Goal: Information Seeking & Learning: Learn about a topic

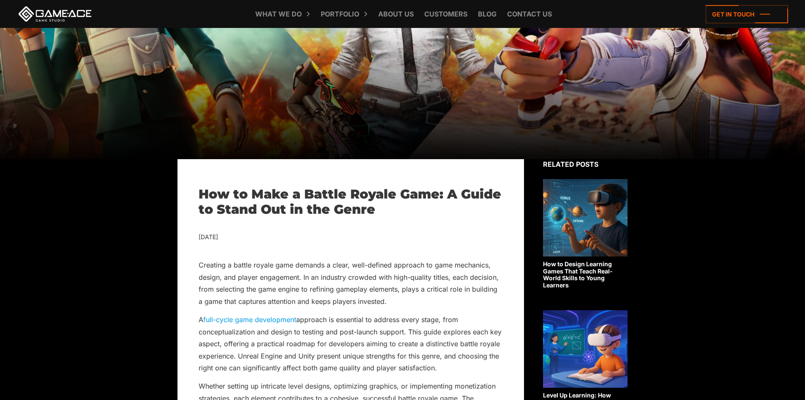
scroll to position [254, 0]
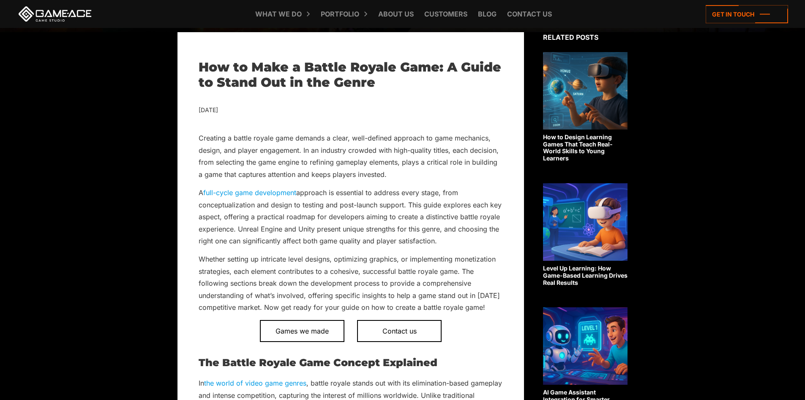
click at [279, 191] on link "full-cycle game development" at bounding box center [249, 192] width 93 height 8
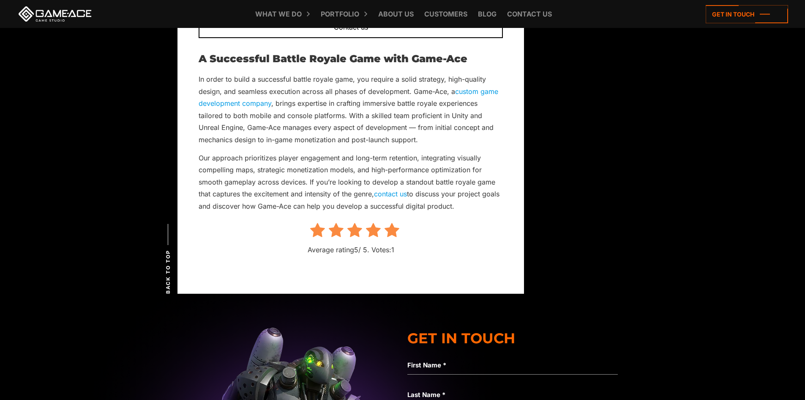
scroll to position [5677, 0]
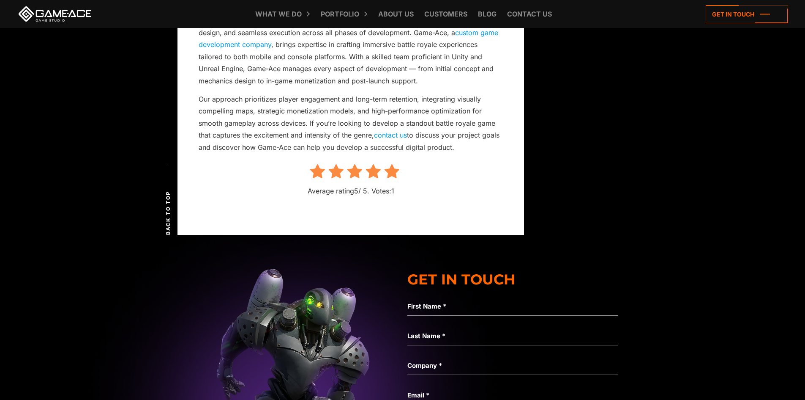
click at [394, 179] on icon at bounding box center [392, 172] width 15 height 16
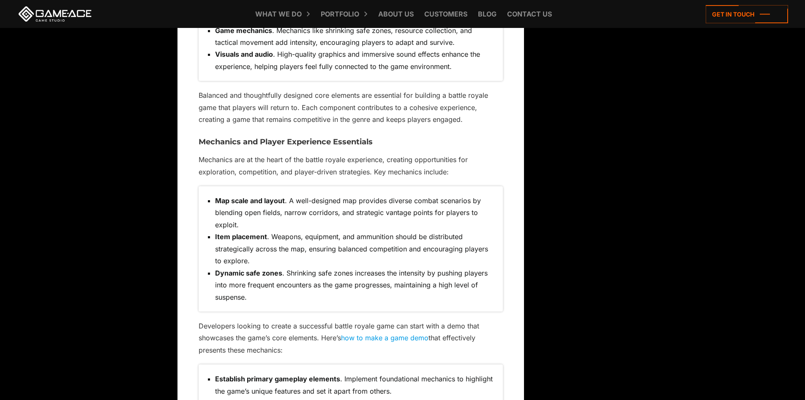
scroll to position [1752, 0]
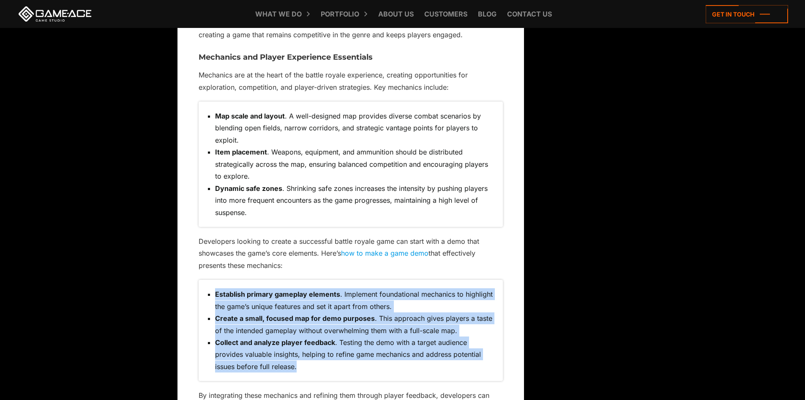
drag, startPoint x: 321, startPoint y: 364, endPoint x: 203, endPoint y: 295, distance: 137.0
click at [203, 295] on div "Establish primary gameplay elements . Implement foundational mechanics to highl…" at bounding box center [351, 329] width 304 height 101
copy ul "Establish primary gameplay elements . Implement foundational mechanics to highl…"
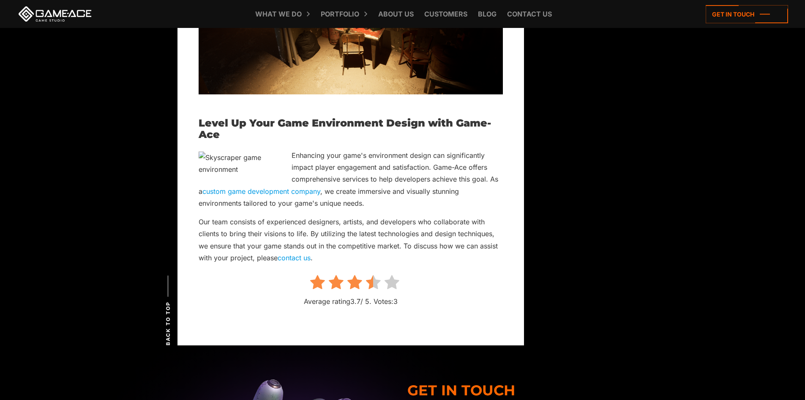
scroll to position [6720, 0]
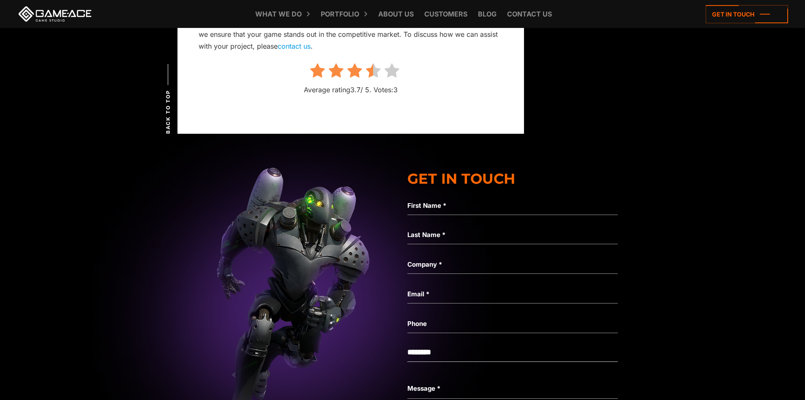
click at [389, 68] on icon at bounding box center [392, 71] width 15 height 16
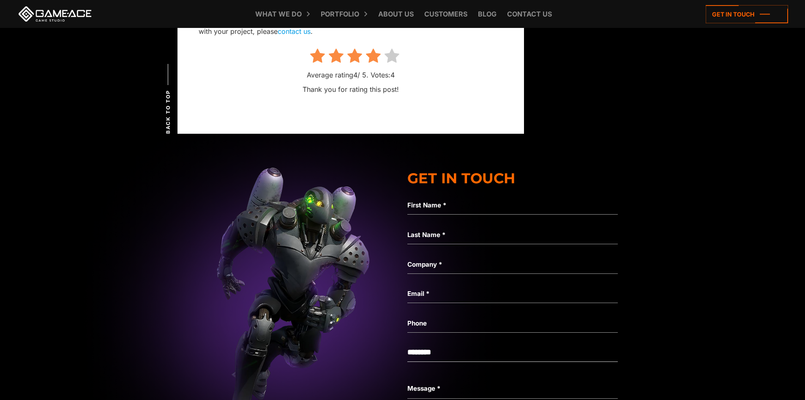
scroll to position [6693, 0]
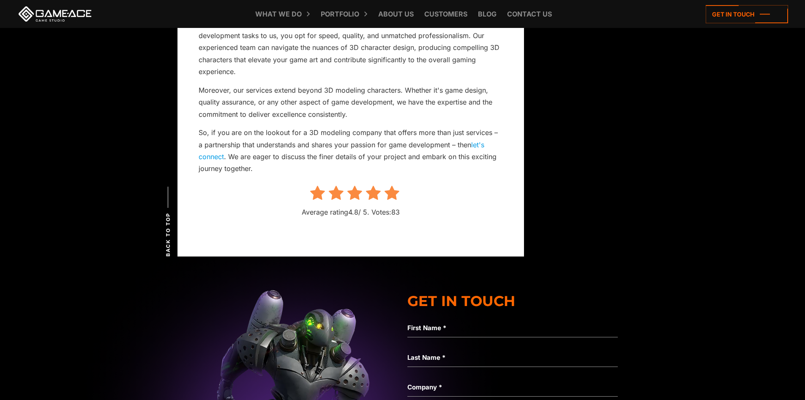
scroll to position [5919, 0]
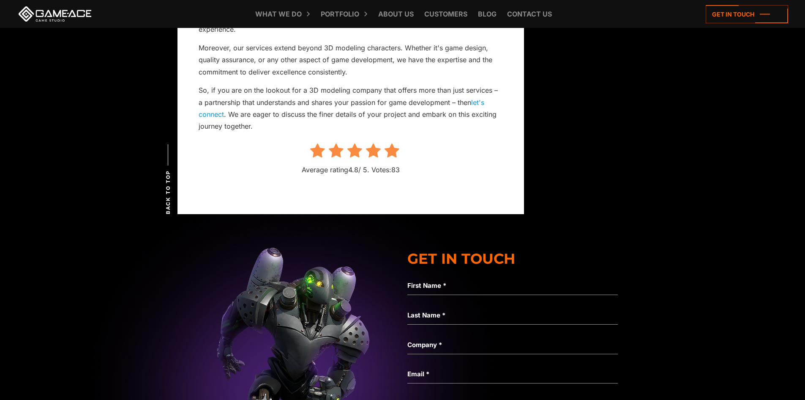
click at [394, 143] on icon at bounding box center [392, 151] width 15 height 16
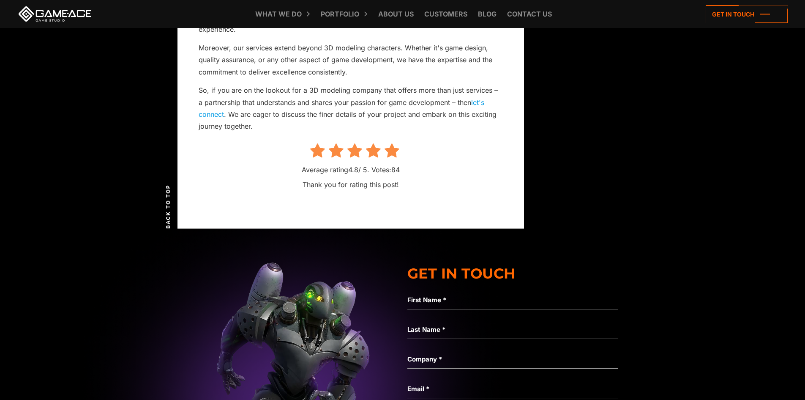
scroll to position [5934, 0]
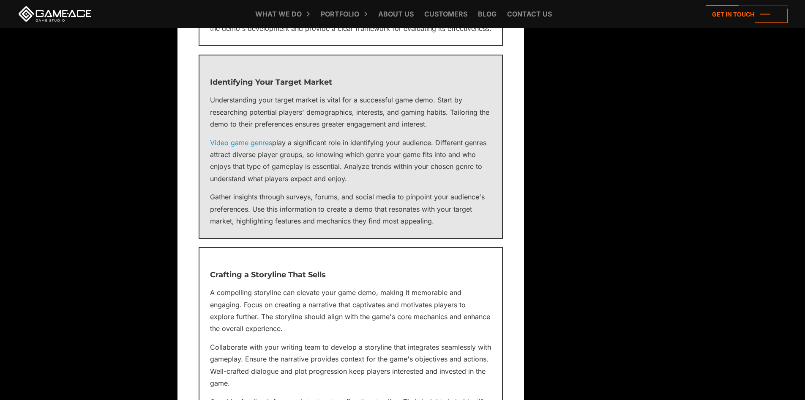
scroll to position [1860, 0]
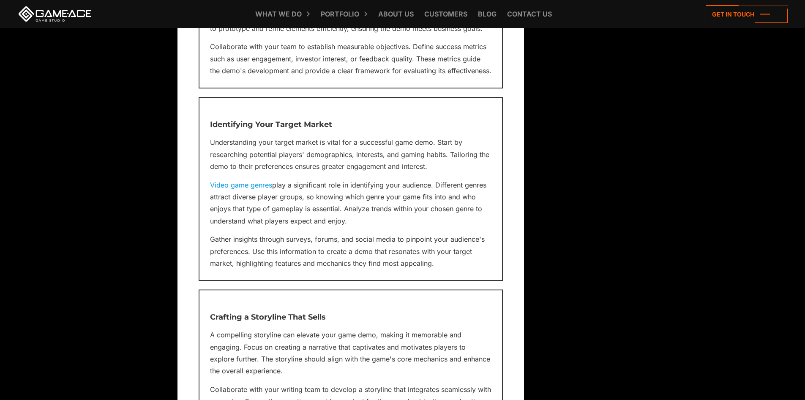
drag, startPoint x: 789, startPoint y: 0, endPoint x: 603, endPoint y: 142, distance: 233.5
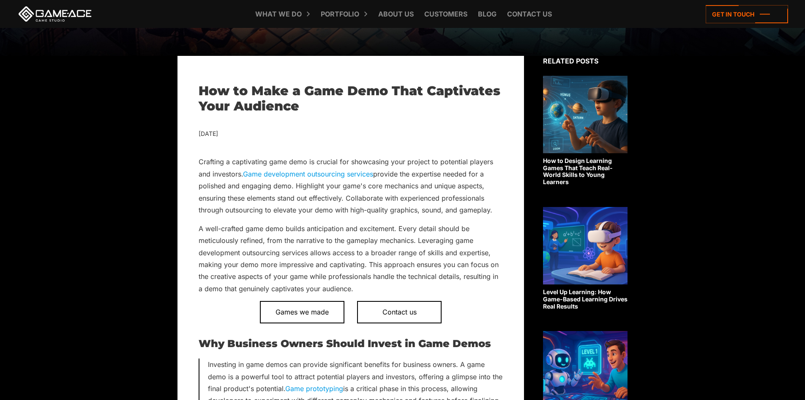
scroll to position [272, 0]
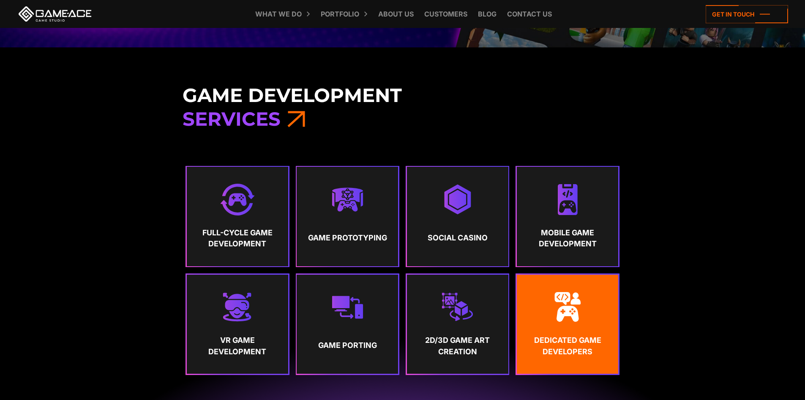
scroll to position [465, 0]
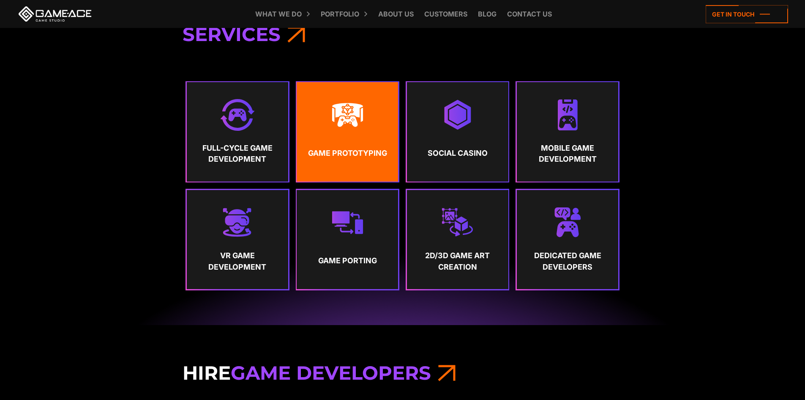
click at [379, 142] on strong "Game Prototyping" at bounding box center [348, 152] width 86 height 21
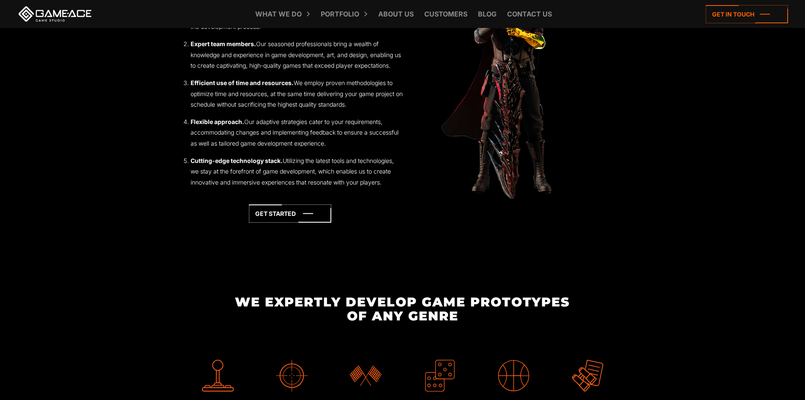
scroll to position [1311, 0]
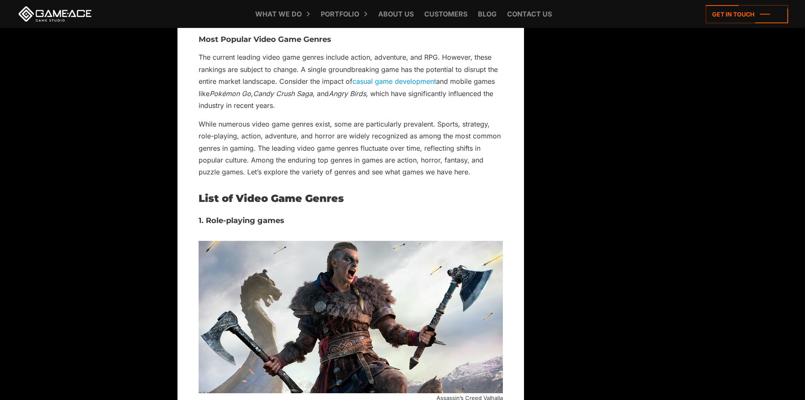
scroll to position [1691, 0]
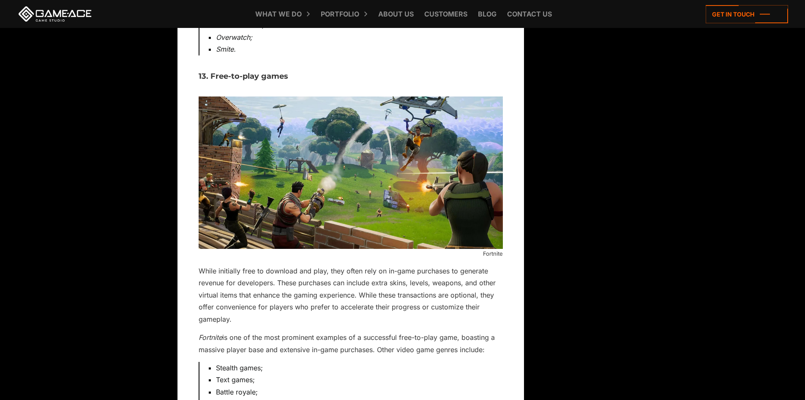
scroll to position [7240, 0]
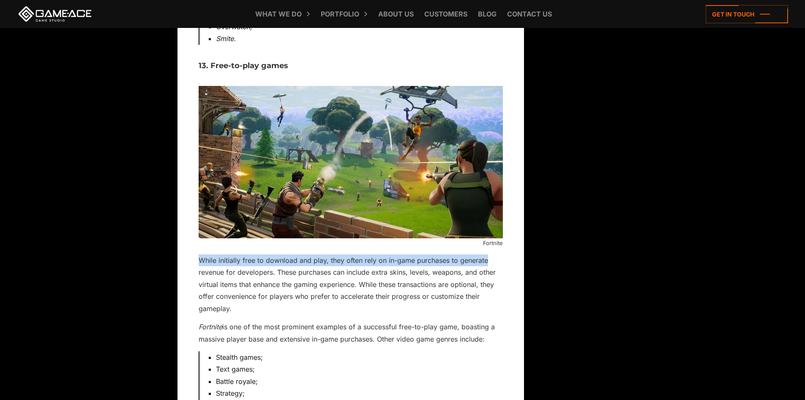
drag, startPoint x: 199, startPoint y: 235, endPoint x: 572, endPoint y: 231, distance: 373.3
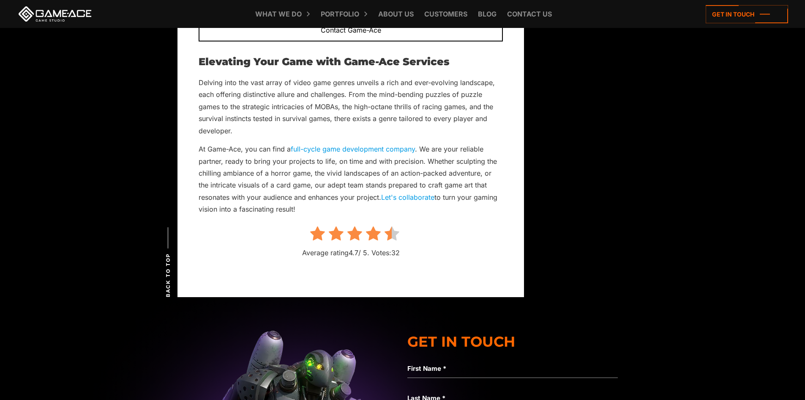
scroll to position [8466, 0]
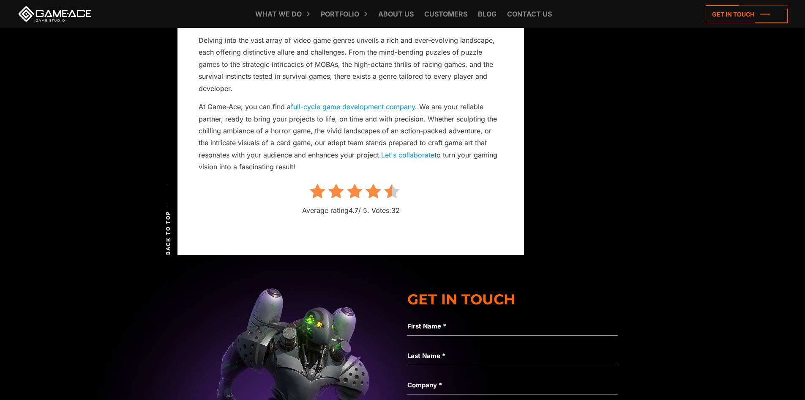
click at [389, 183] on icon at bounding box center [392, 191] width 15 height 16
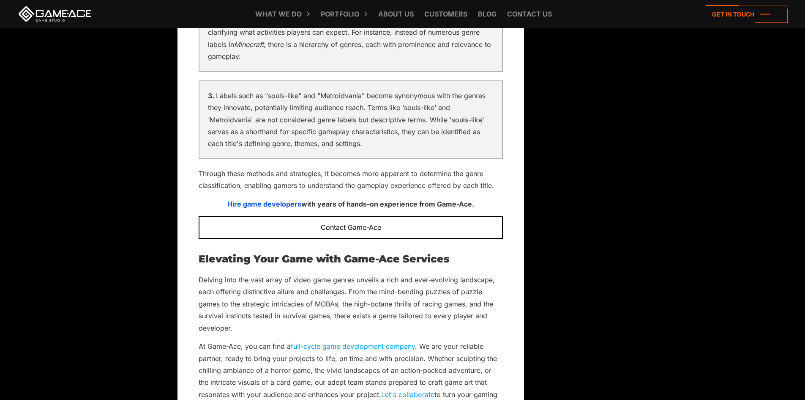
scroll to position [8438, 0]
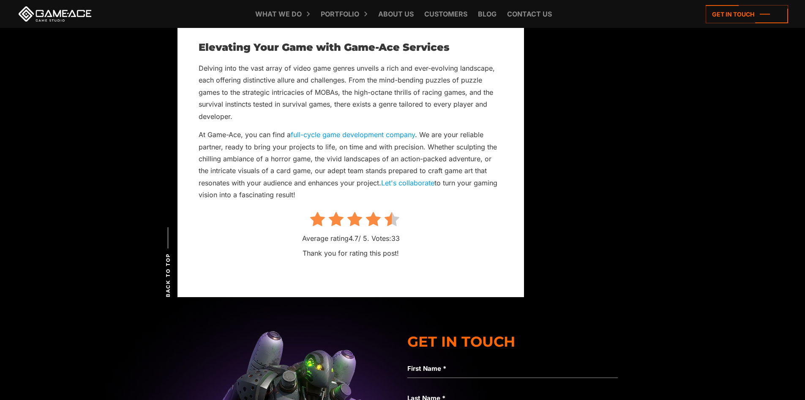
click at [390, 211] on icon at bounding box center [392, 219] width 15 height 16
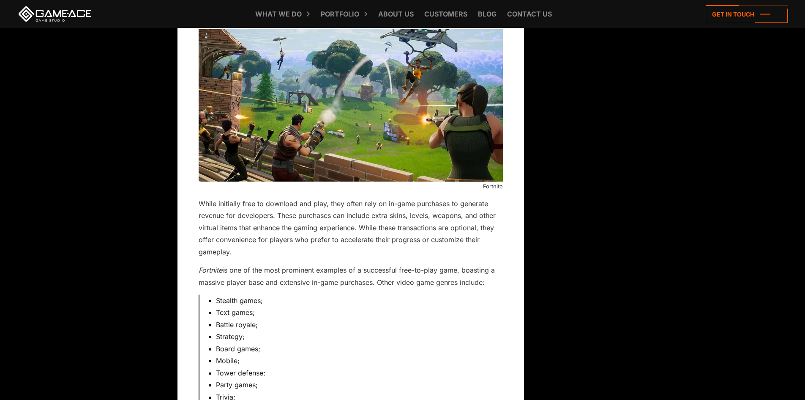
scroll to position [7381, 0]
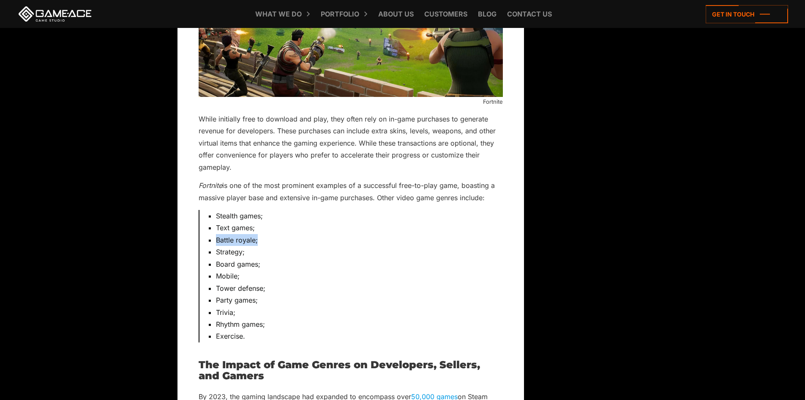
drag, startPoint x: 263, startPoint y: 218, endPoint x: 216, endPoint y: 219, distance: 46.5
click at [216, 234] on li "Battle royale;" at bounding box center [359, 240] width 287 height 12
click at [356, 246] on li "Strategy;" at bounding box center [359, 252] width 287 height 12
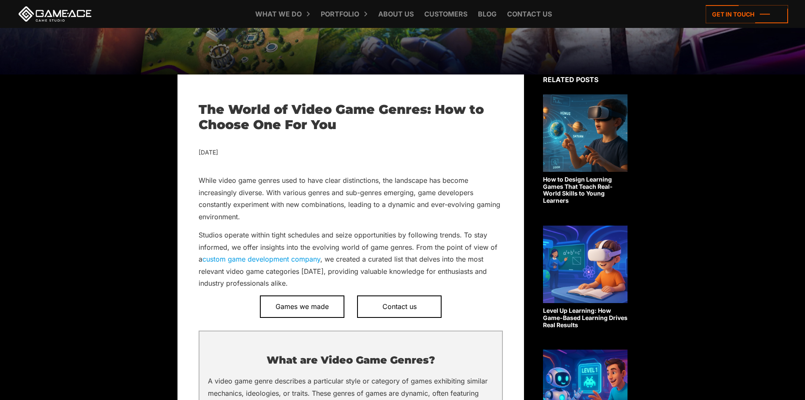
scroll to position [254, 0]
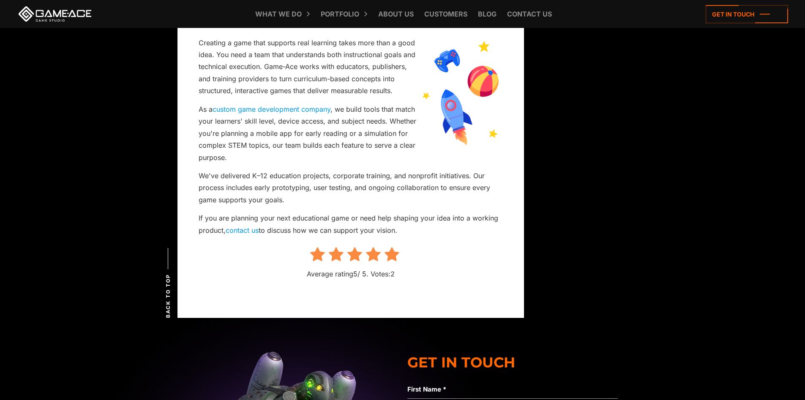
scroll to position [8582, 0]
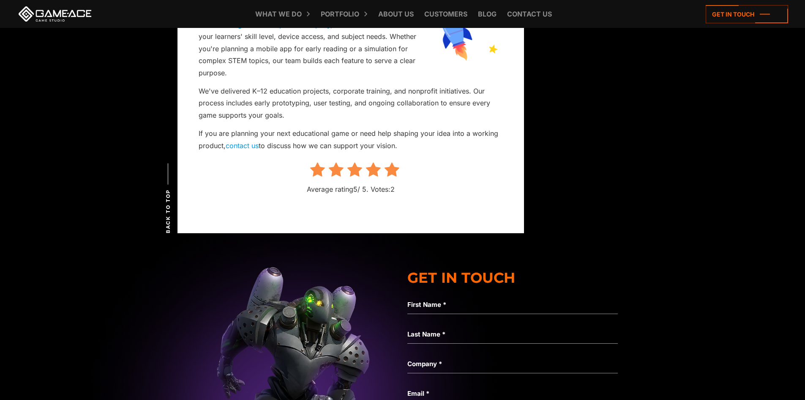
click at [319, 164] on icon at bounding box center [317, 170] width 15 height 16
